Goal: Find specific page/section: Find specific page/section

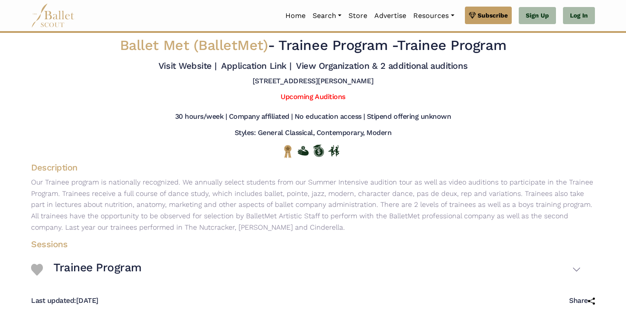
click at [218, 47] on span "Ballet Met (BalletMet)" at bounding box center [194, 45] width 148 height 17
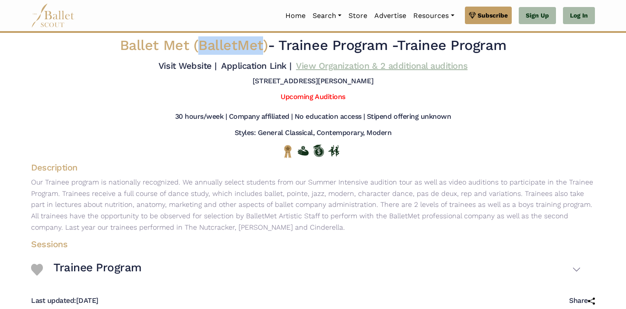
click at [296, 71] on link "View Organization & 2 additional auditions" at bounding box center [382, 65] width 172 height 11
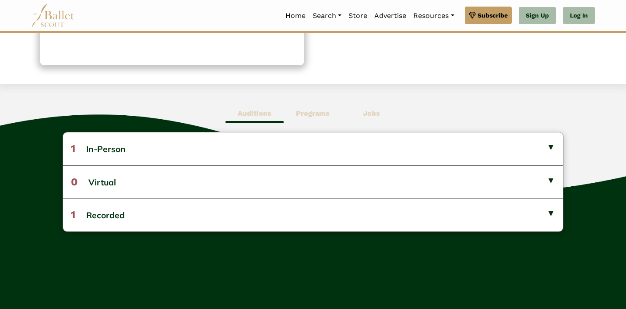
scroll to position [180, 0]
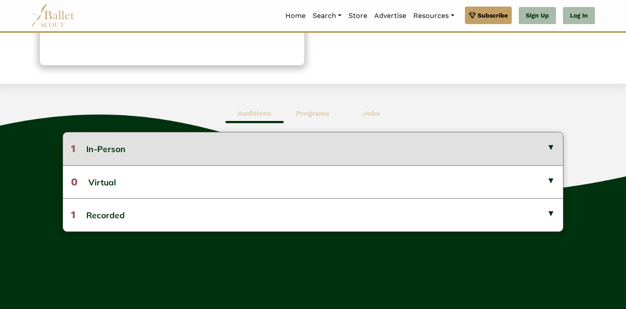
click at [263, 149] on button "1 In-Person" at bounding box center [313, 148] width 500 height 32
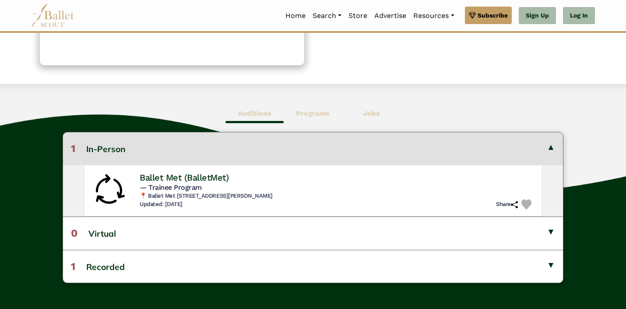
click at [263, 149] on button "1 In-Person" at bounding box center [313, 148] width 500 height 32
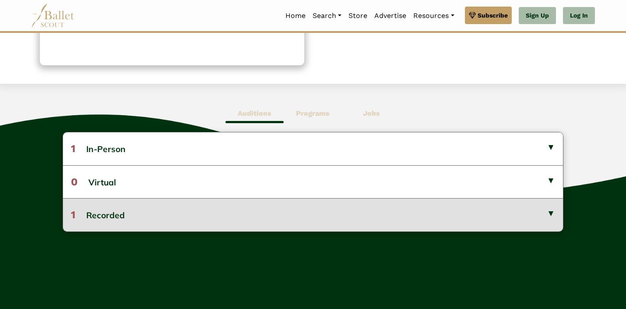
click at [246, 224] on button "1 Recorded" at bounding box center [313, 214] width 500 height 33
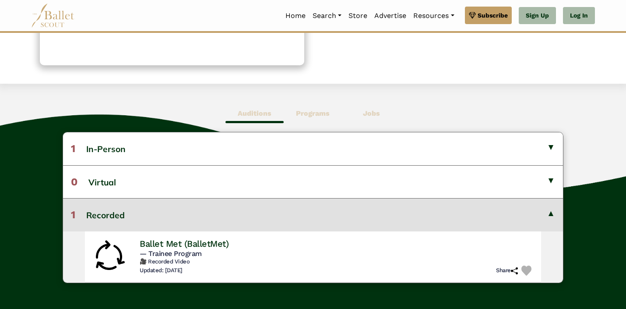
click at [246, 224] on button "1 Recorded" at bounding box center [313, 214] width 500 height 33
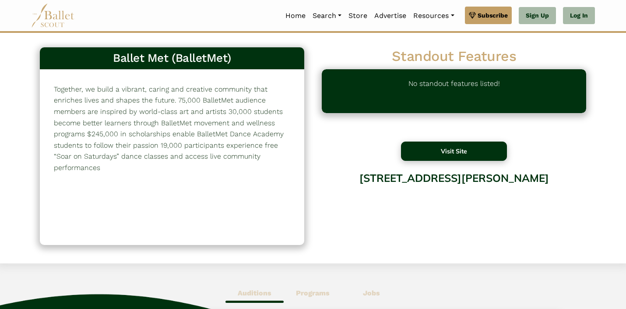
scroll to position [0, 0]
click at [451, 151] on button "Visit Site" at bounding box center [454, 150] width 106 height 19
